Goal: Book appointment/travel/reservation

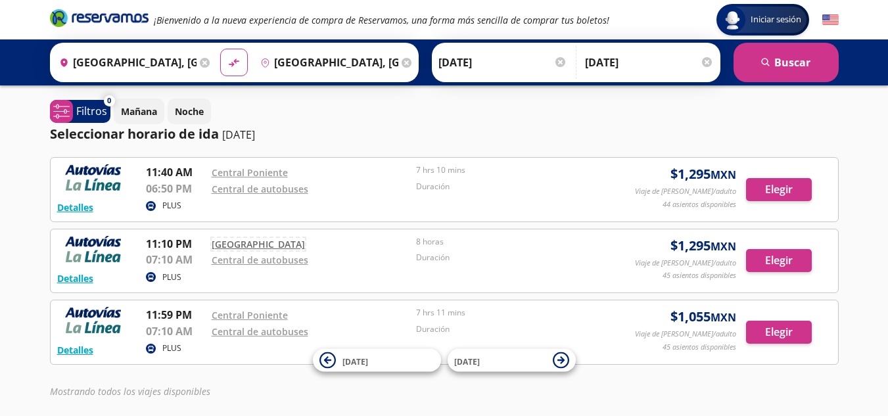
click at [258, 247] on link "[GEOGRAPHIC_DATA]" at bounding box center [258, 244] width 93 height 12
click at [187, 114] on p "Noche" at bounding box center [189, 112] width 29 height 14
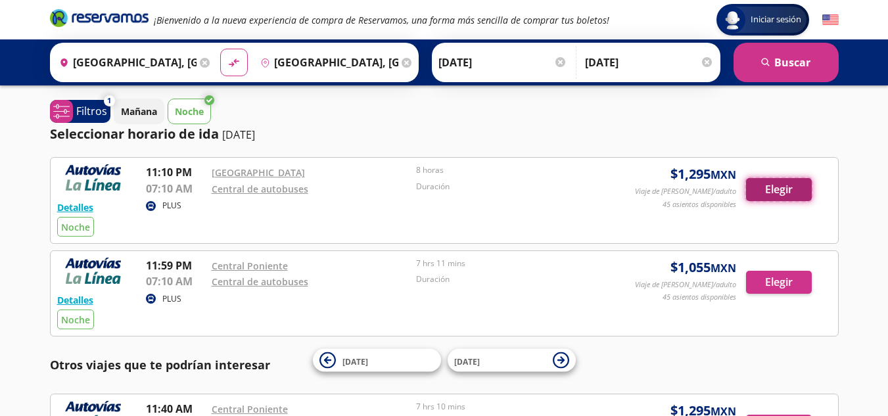
click at [769, 192] on button "Elegir" at bounding box center [779, 189] width 66 height 23
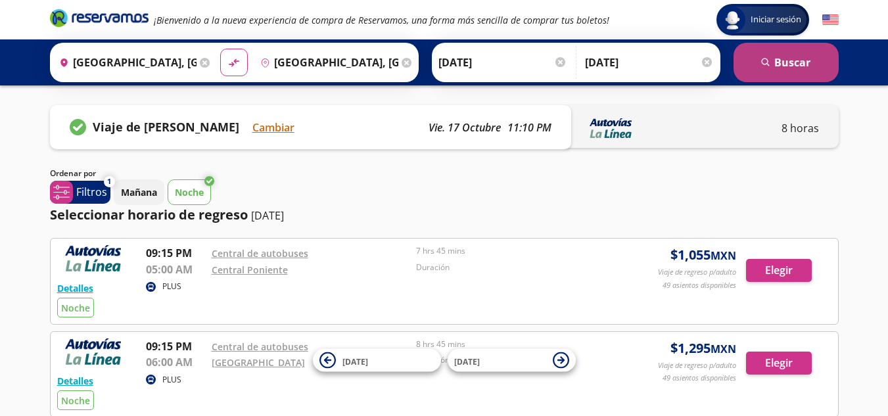
click at [766, 67] on icon "search" at bounding box center [767, 63] width 10 height 10
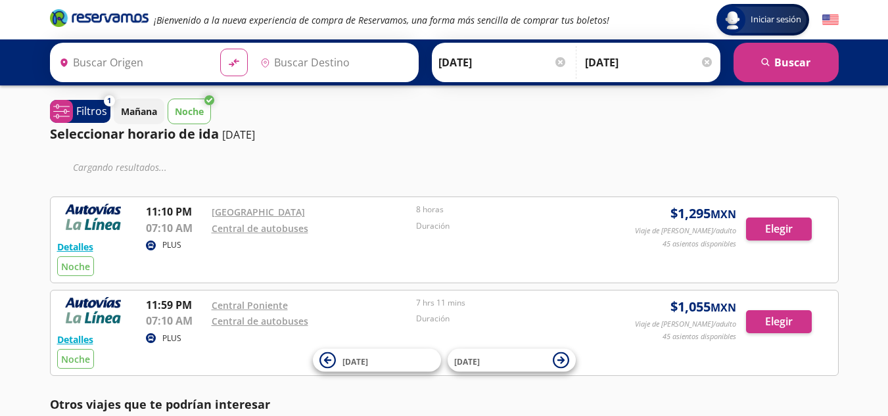
type input "[GEOGRAPHIC_DATA], [GEOGRAPHIC_DATA]"
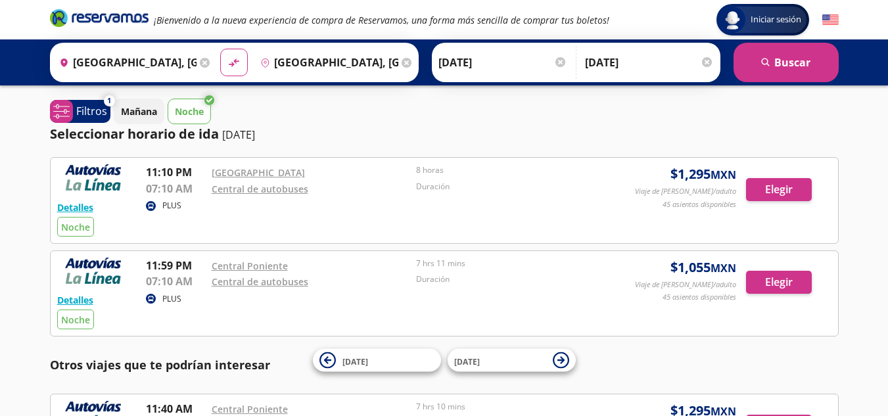
click at [387, 82] on div "Origen heroicons:map-pin-20-solid [GEOGRAPHIC_DATA], [GEOGRAPHIC_DATA] Destino …" at bounding box center [444, 62] width 888 height 46
click at [137, 367] on p "Otros viajes que te podrían interesar" at bounding box center [444, 365] width 789 height 18
click at [320, 187] on div "Central de autobuses" at bounding box center [311, 189] width 199 height 16
